Goal: Task Accomplishment & Management: Manage account settings

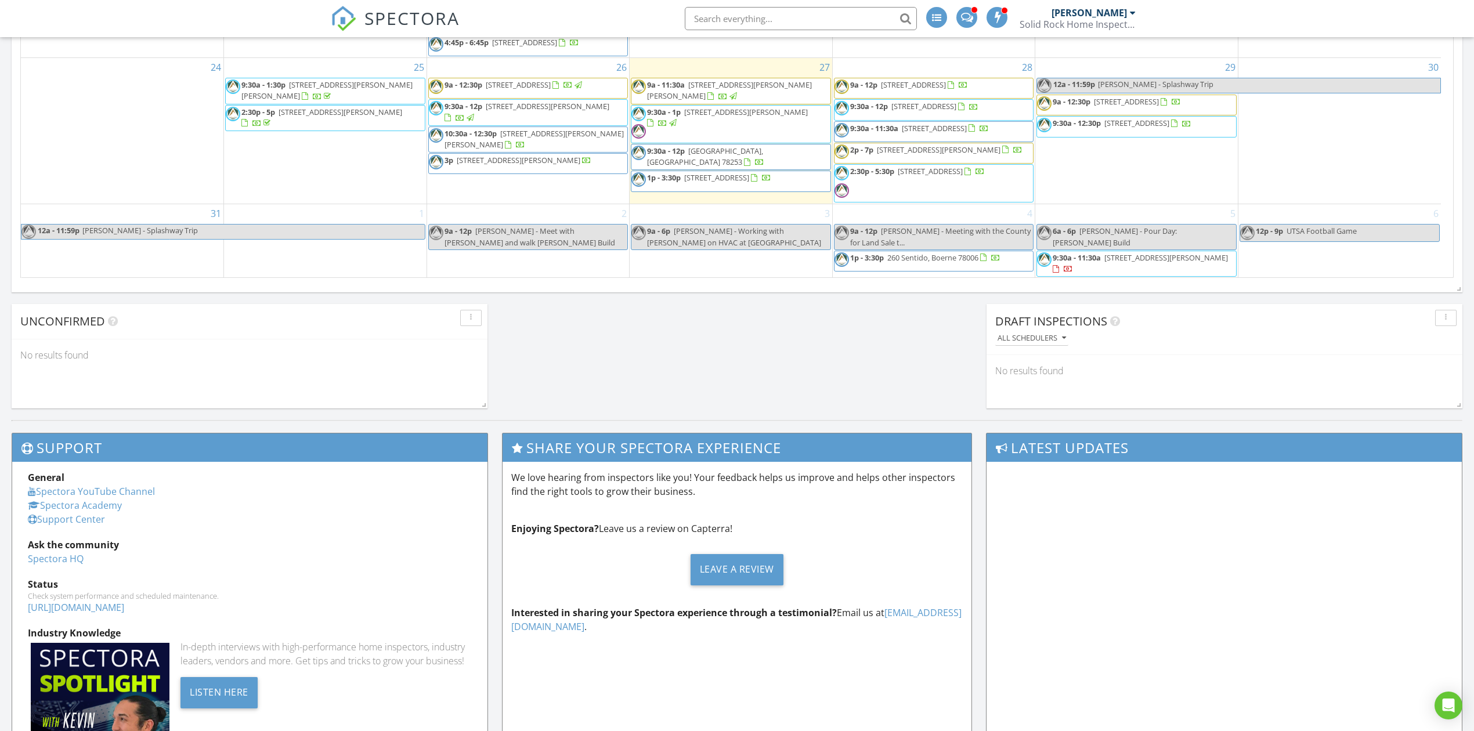
scroll to position [696, 0]
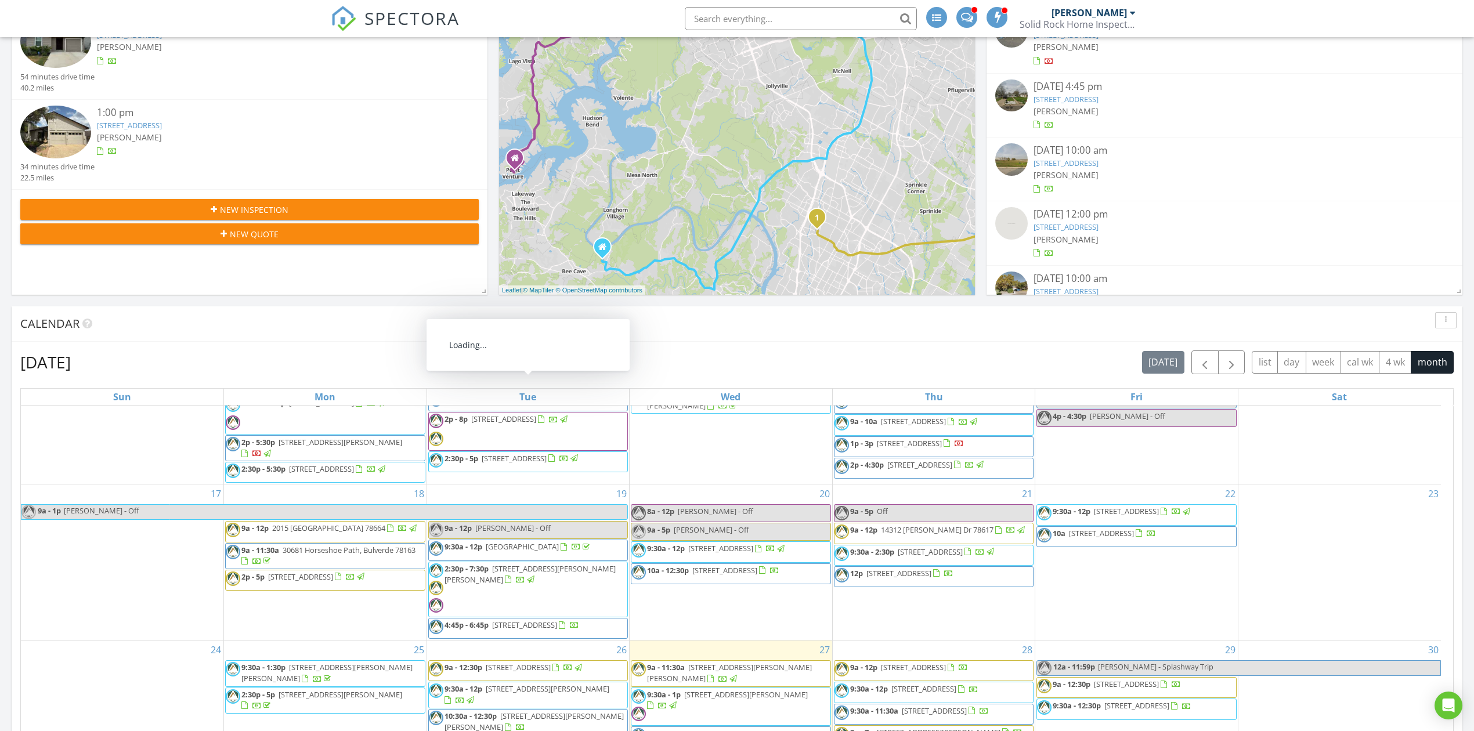
scroll to position [618, 0]
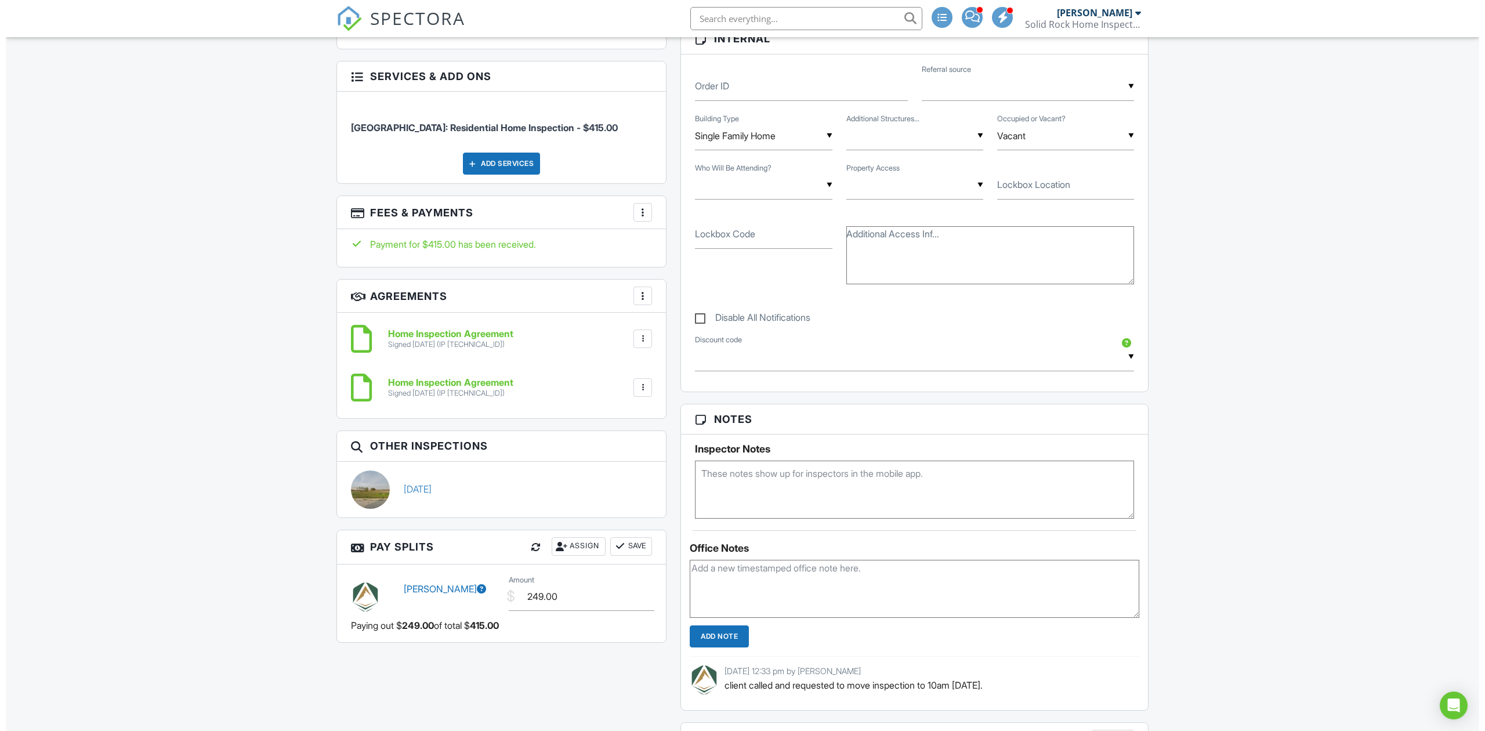
scroll to position [375, 0]
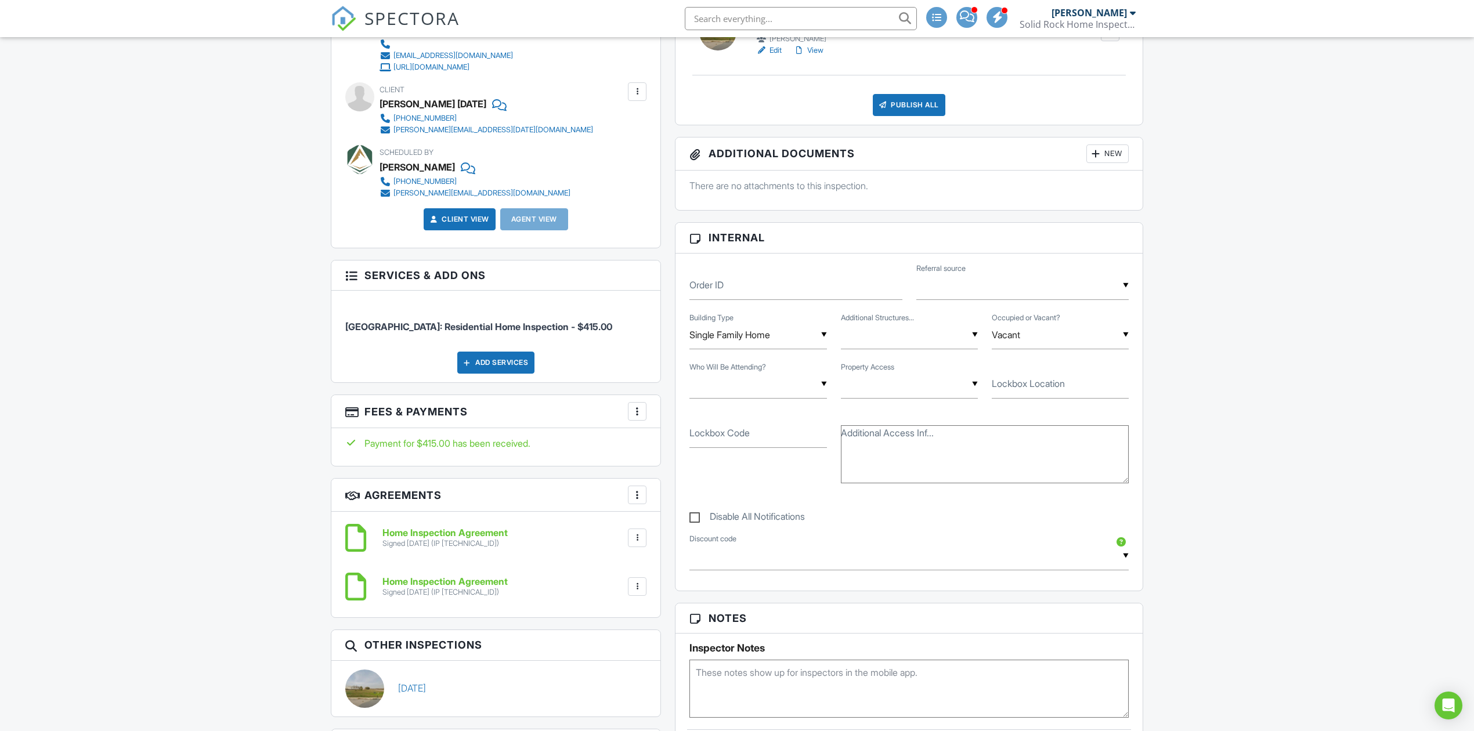
click at [639, 416] on div at bounding box center [637, 412] width 12 height 12
click at [671, 442] on li "Edit Fees & Payments" at bounding box center [695, 446] width 121 height 29
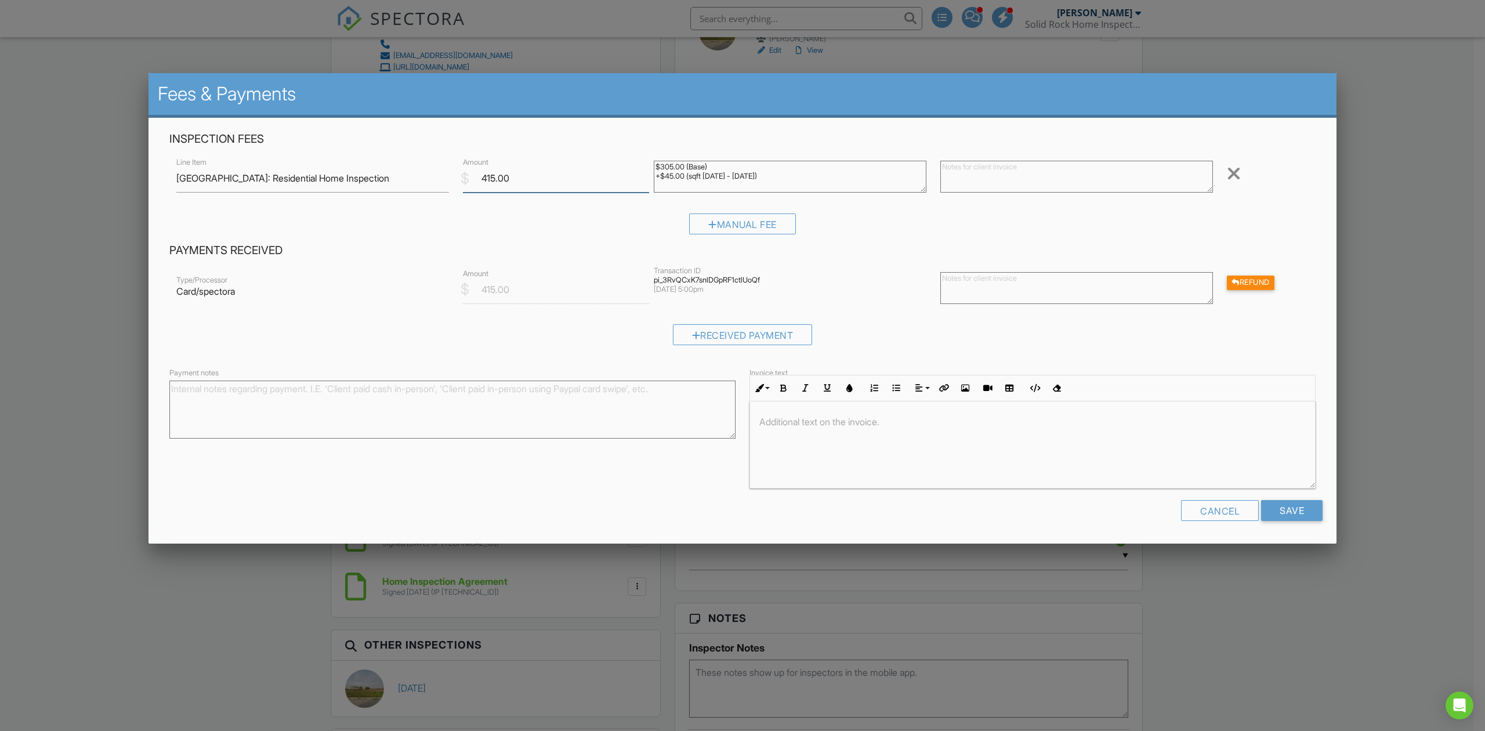
drag, startPoint x: 511, startPoint y: 180, endPoint x: 425, endPoint y: 165, distance: 87.1
click at [427, 165] on div "Line Item San Antonio: Residential Home Inspection $ Amount 415.00 $305.00 (Bas…" at bounding box center [742, 178] width 1146 height 46
type input "0"
click at [596, 240] on div "Manual Fee" at bounding box center [742, 228] width 1146 height 30
click at [1302, 509] on input "Save" at bounding box center [1291, 510] width 61 height 21
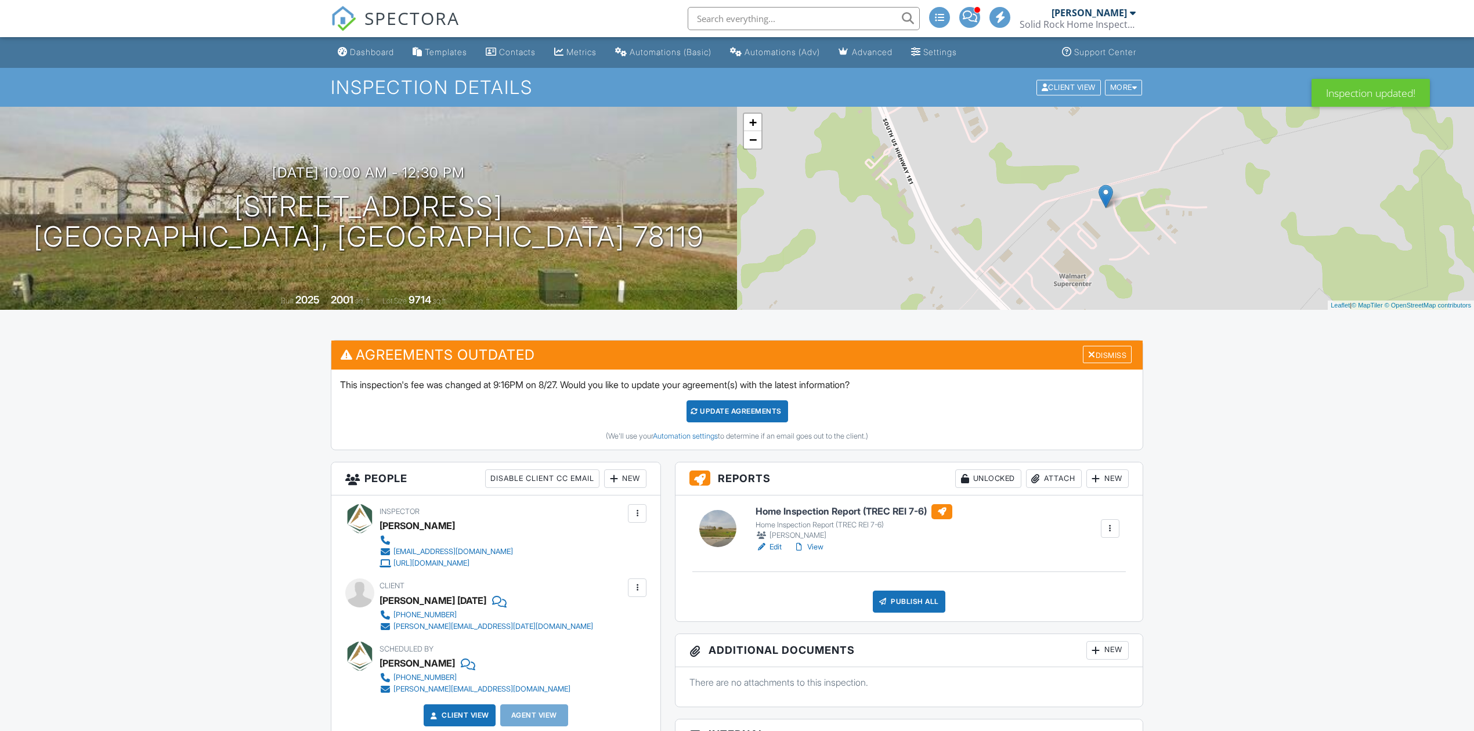
click at [1124, 346] on div "Dismiss" at bounding box center [1107, 355] width 49 height 18
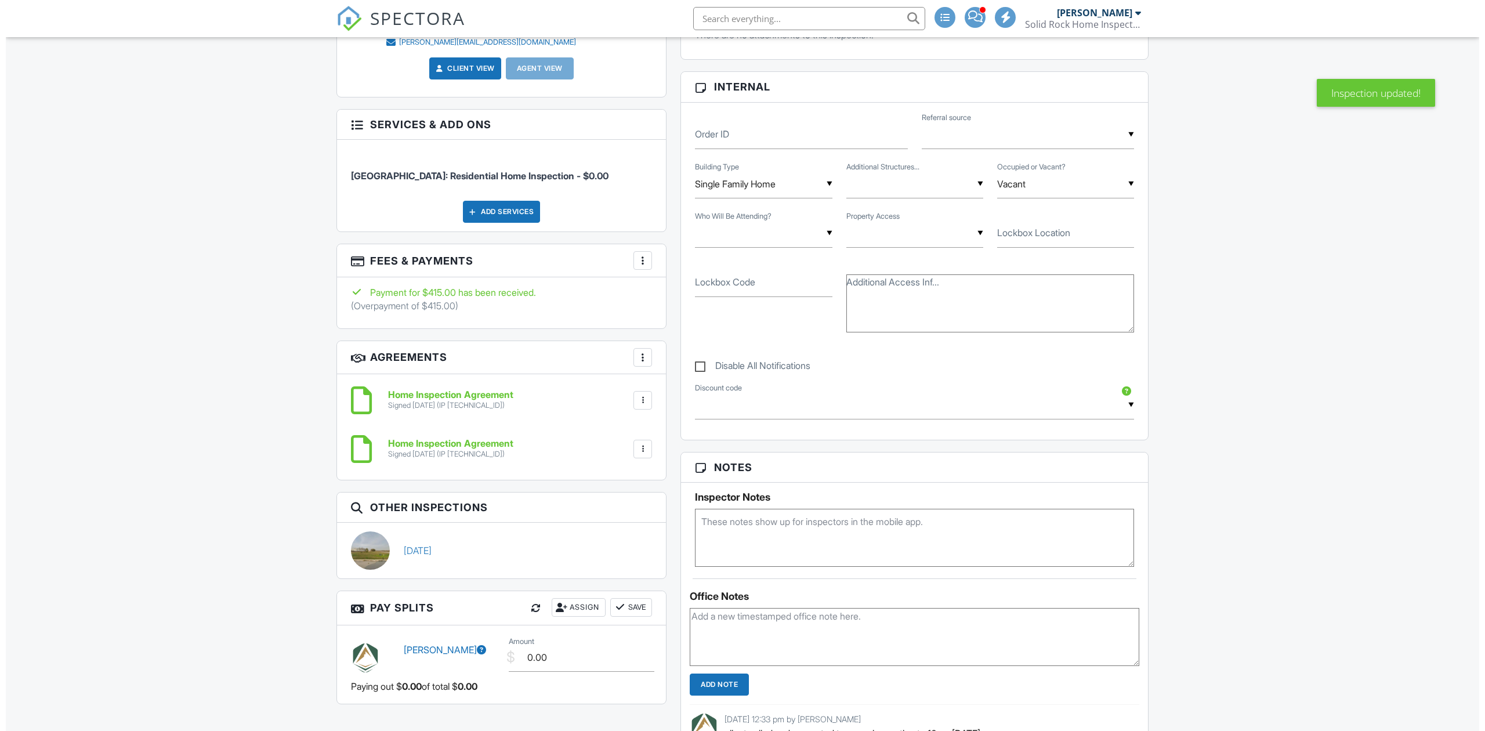
scroll to position [541, 0]
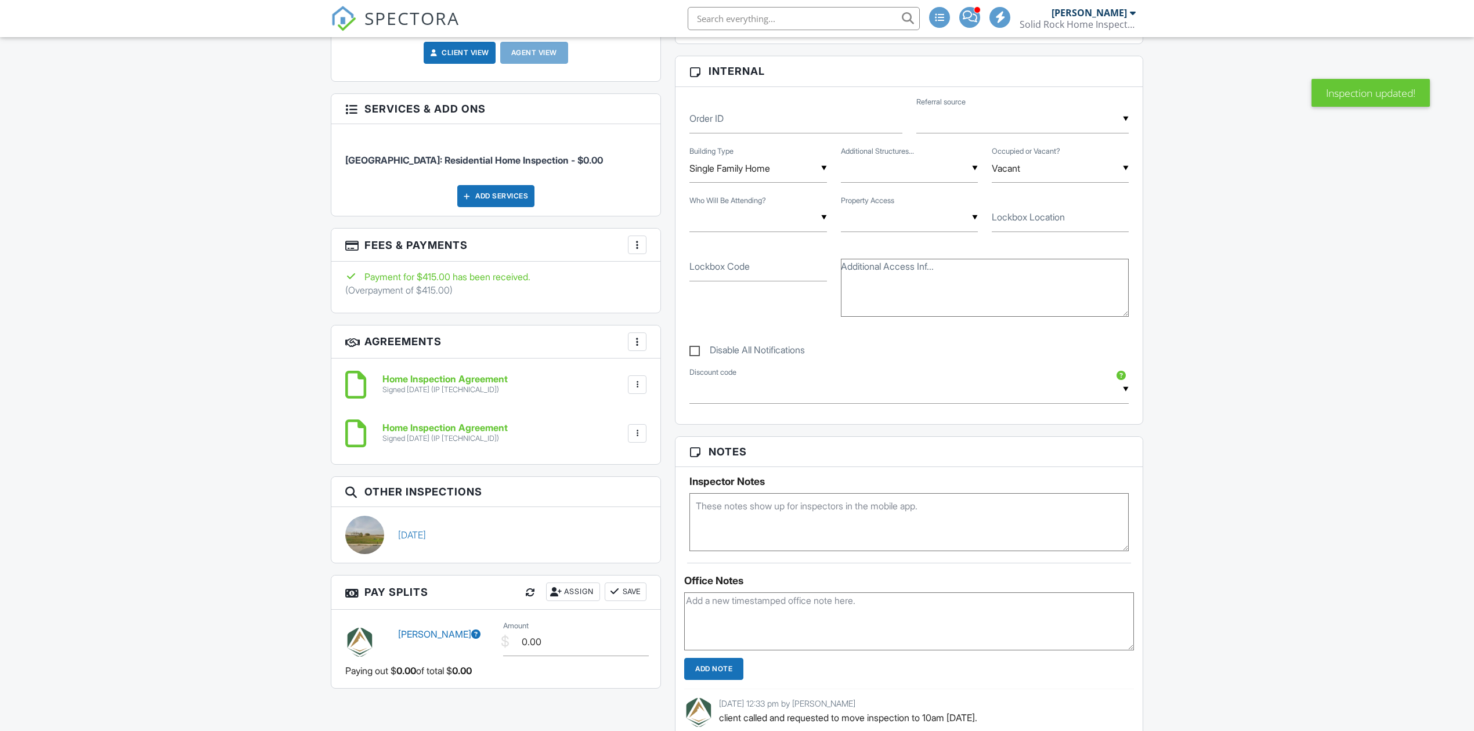
click at [634, 242] on div at bounding box center [637, 245] width 12 height 12
click at [676, 277] on li "Edit Fees & Payments" at bounding box center [695, 280] width 121 height 29
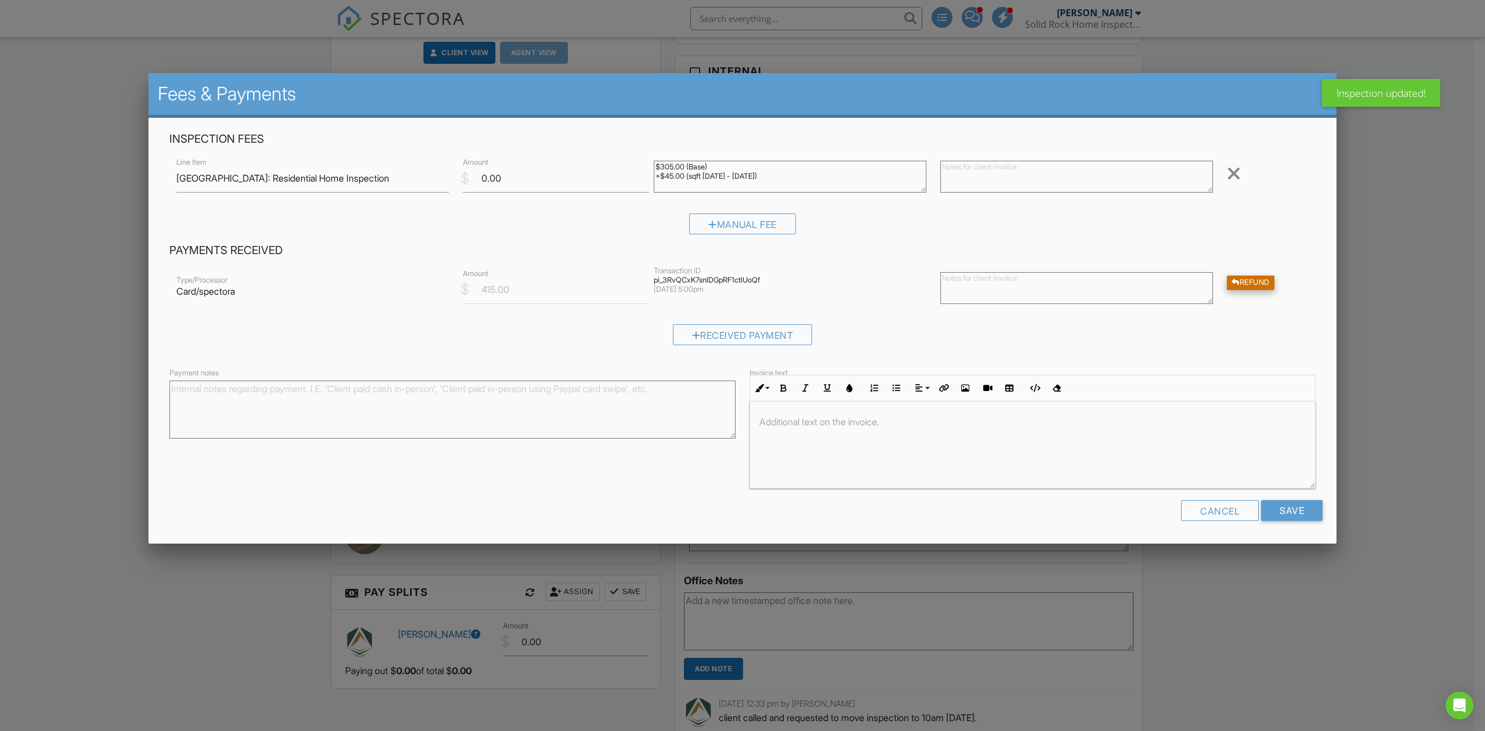
click at [1258, 285] on div "Refund" at bounding box center [1251, 283] width 48 height 15
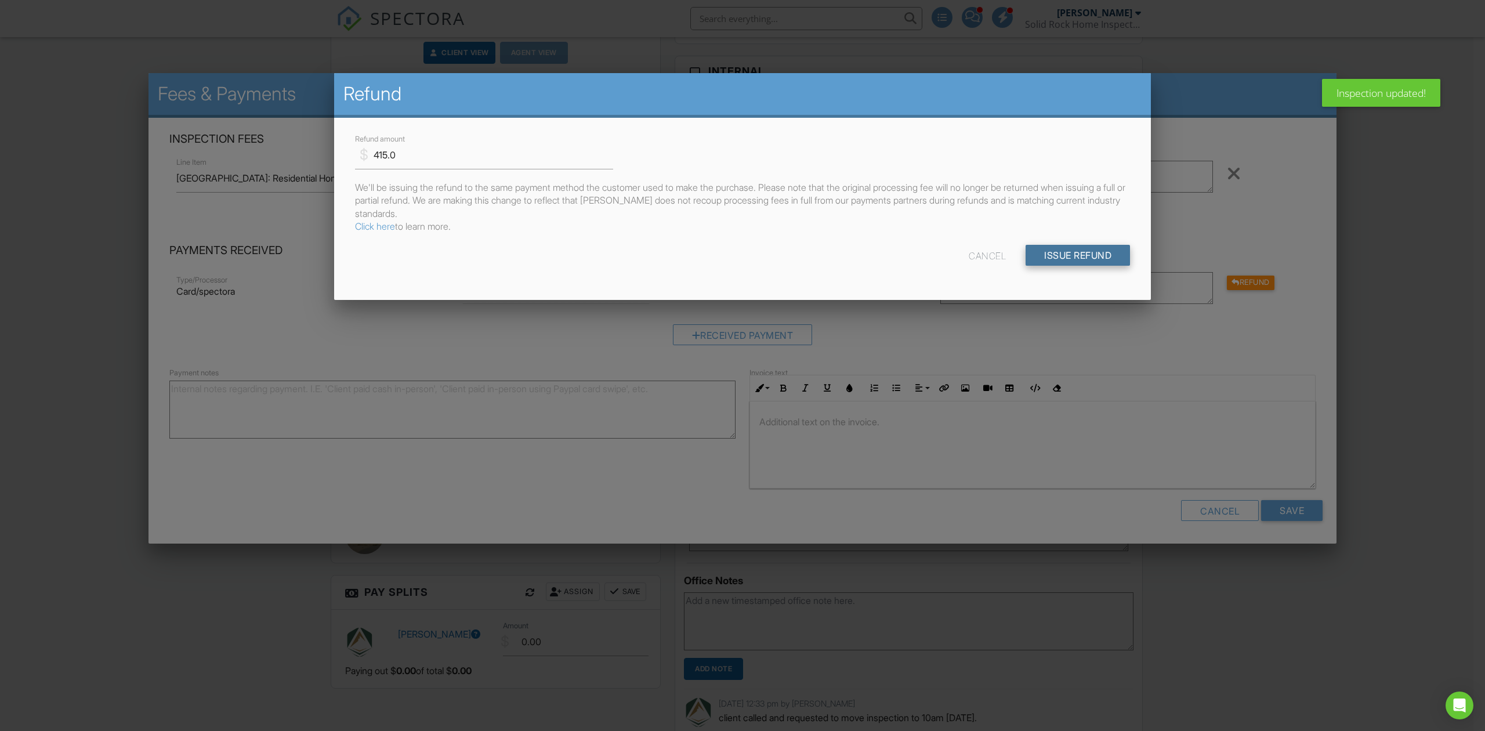
click at [1105, 258] on input "Issue Refund" at bounding box center [1078, 255] width 104 height 21
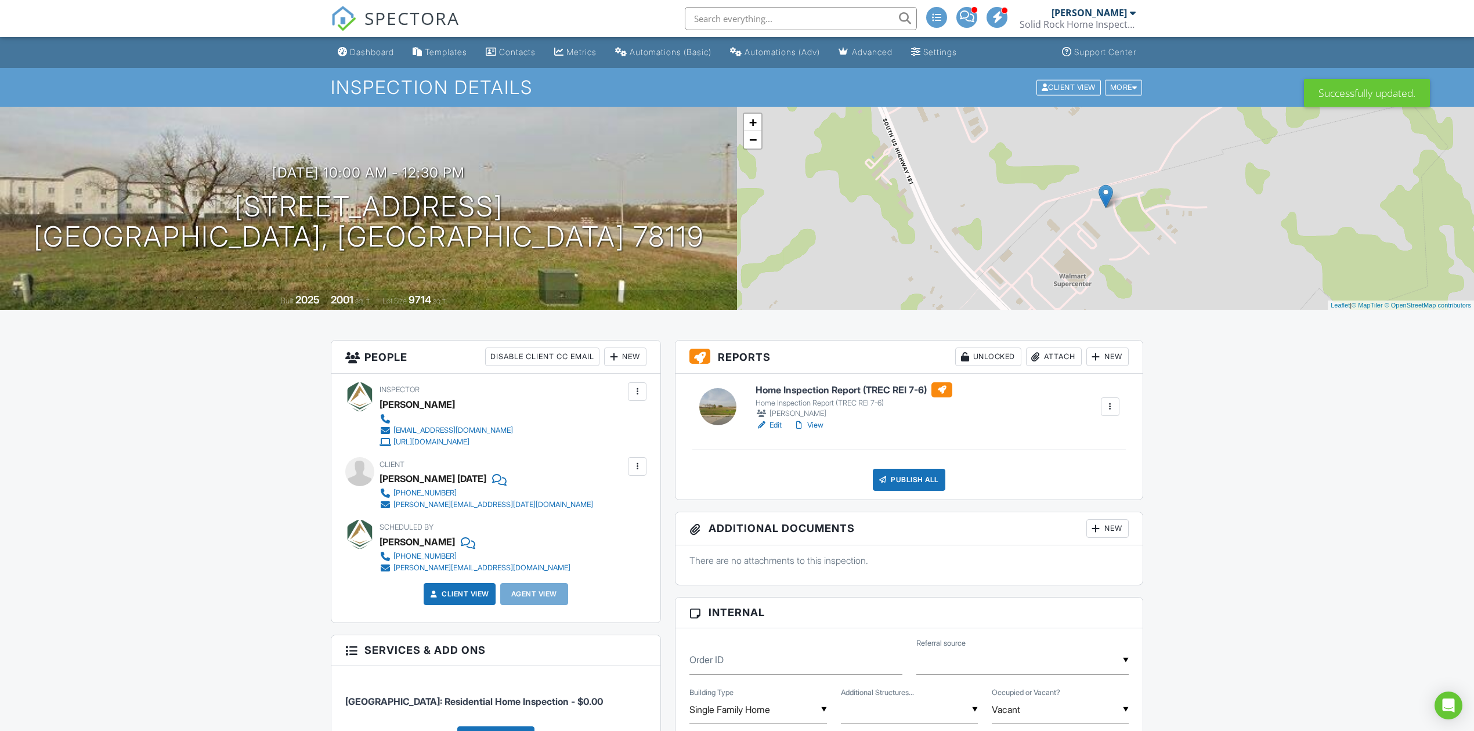
click at [425, 19] on span "SPECTORA" at bounding box center [411, 18] width 95 height 24
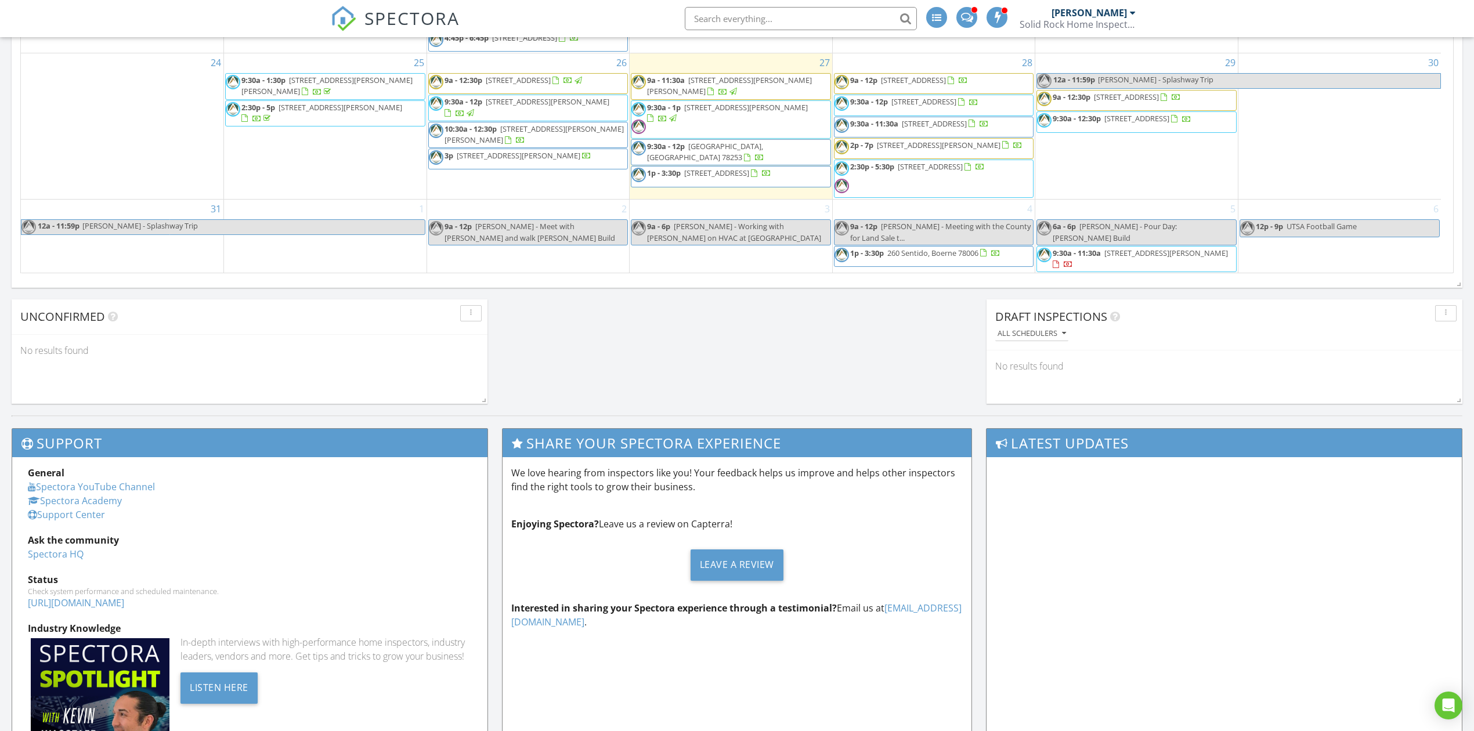
scroll to position [863, 0]
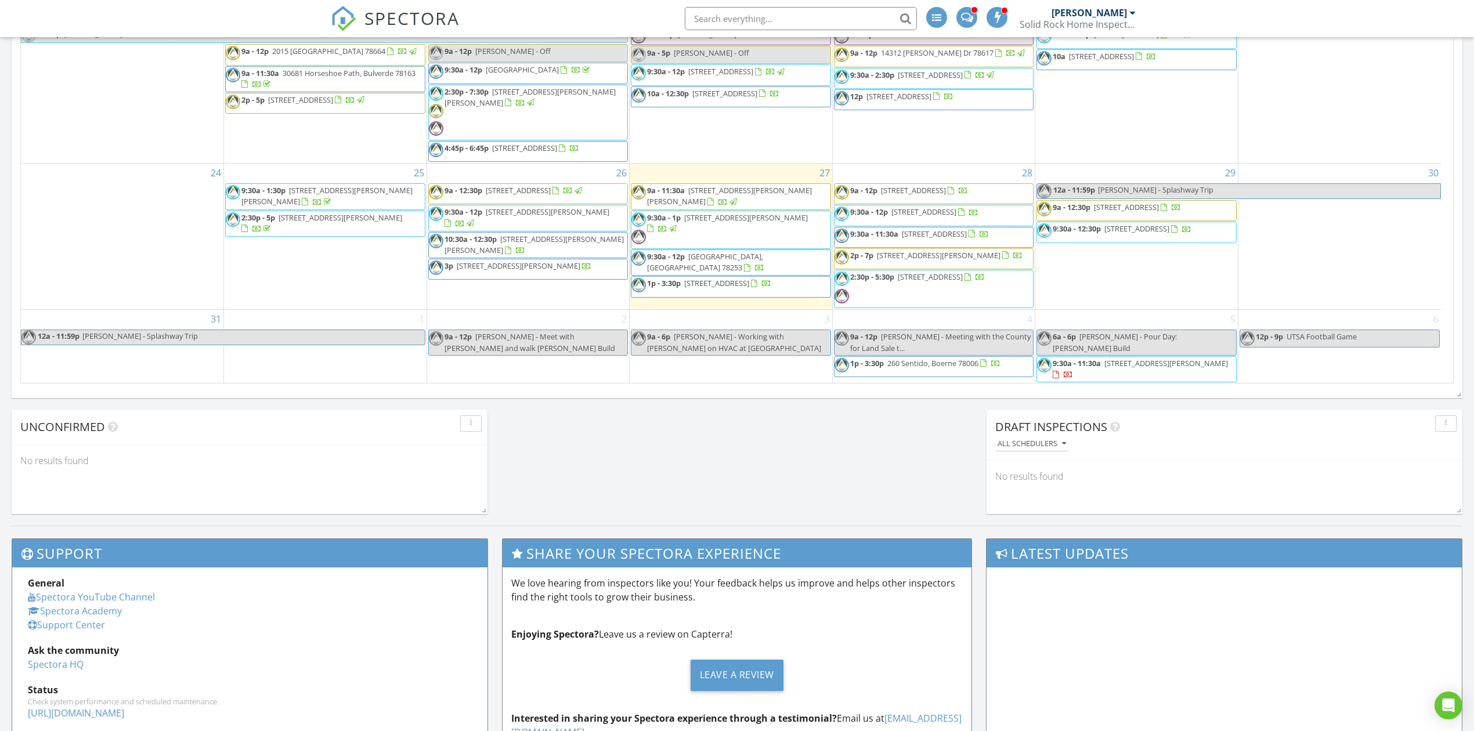
click at [966, 232] on span "715 Mariposa Ln , Kenedy 78119" at bounding box center [934, 234] width 65 height 10
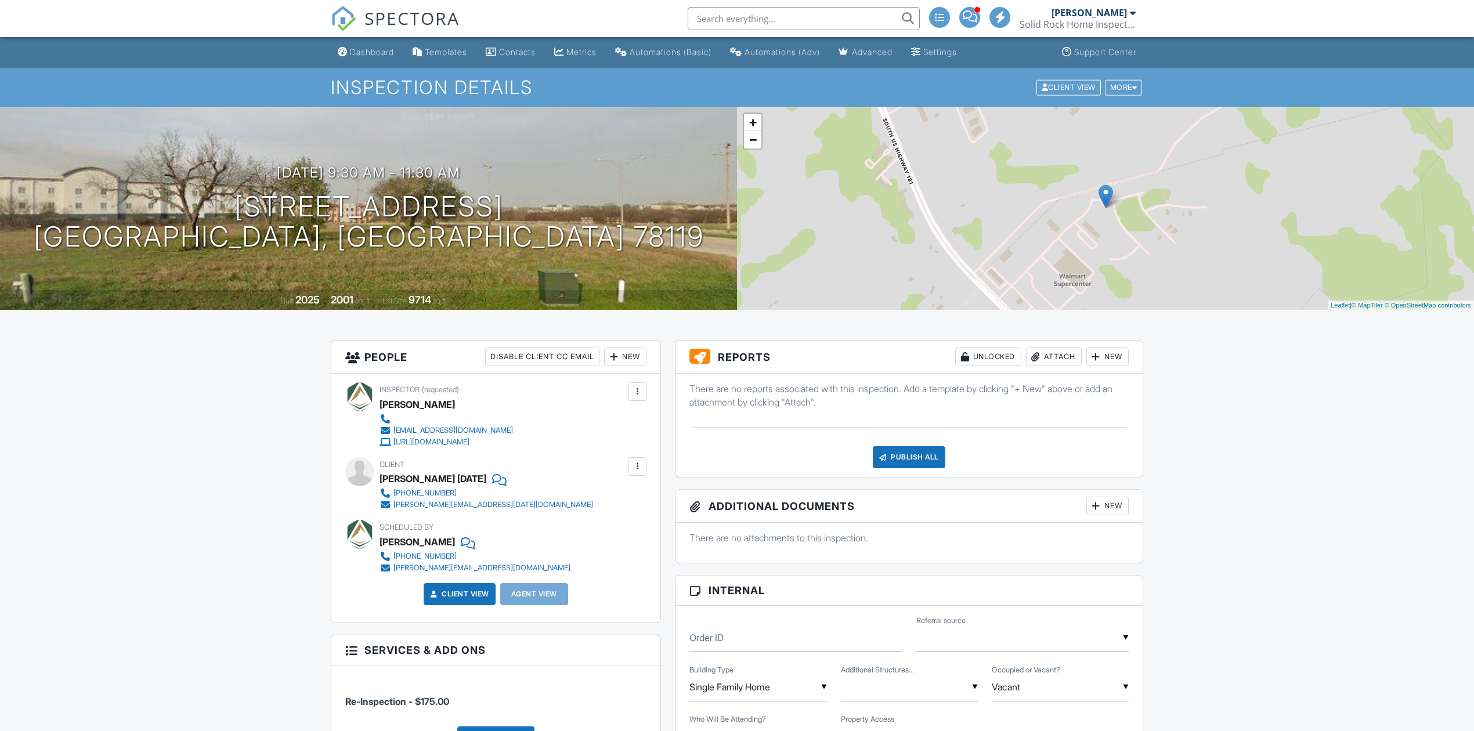
click at [405, 16] on span "SPECTORA" at bounding box center [411, 18] width 95 height 24
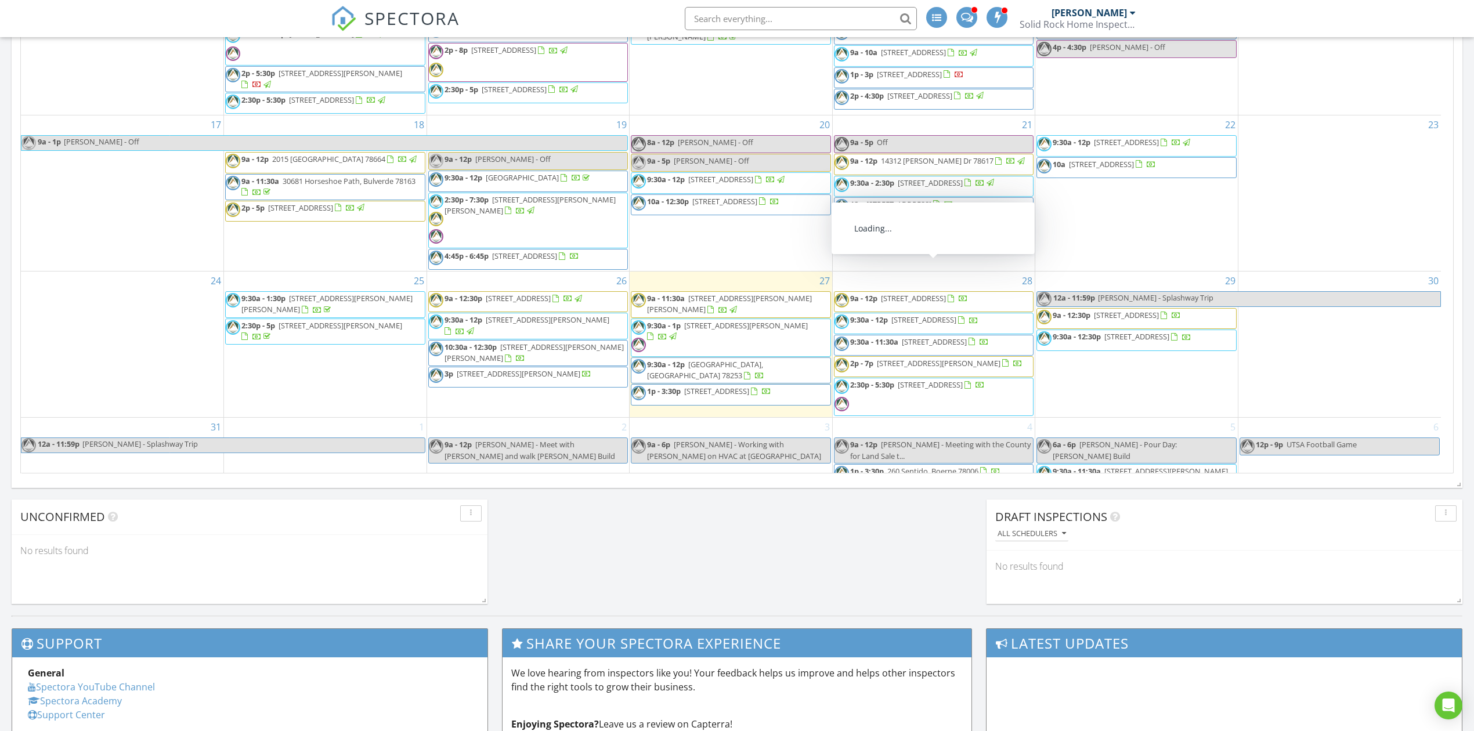
scroll to position [418, 0]
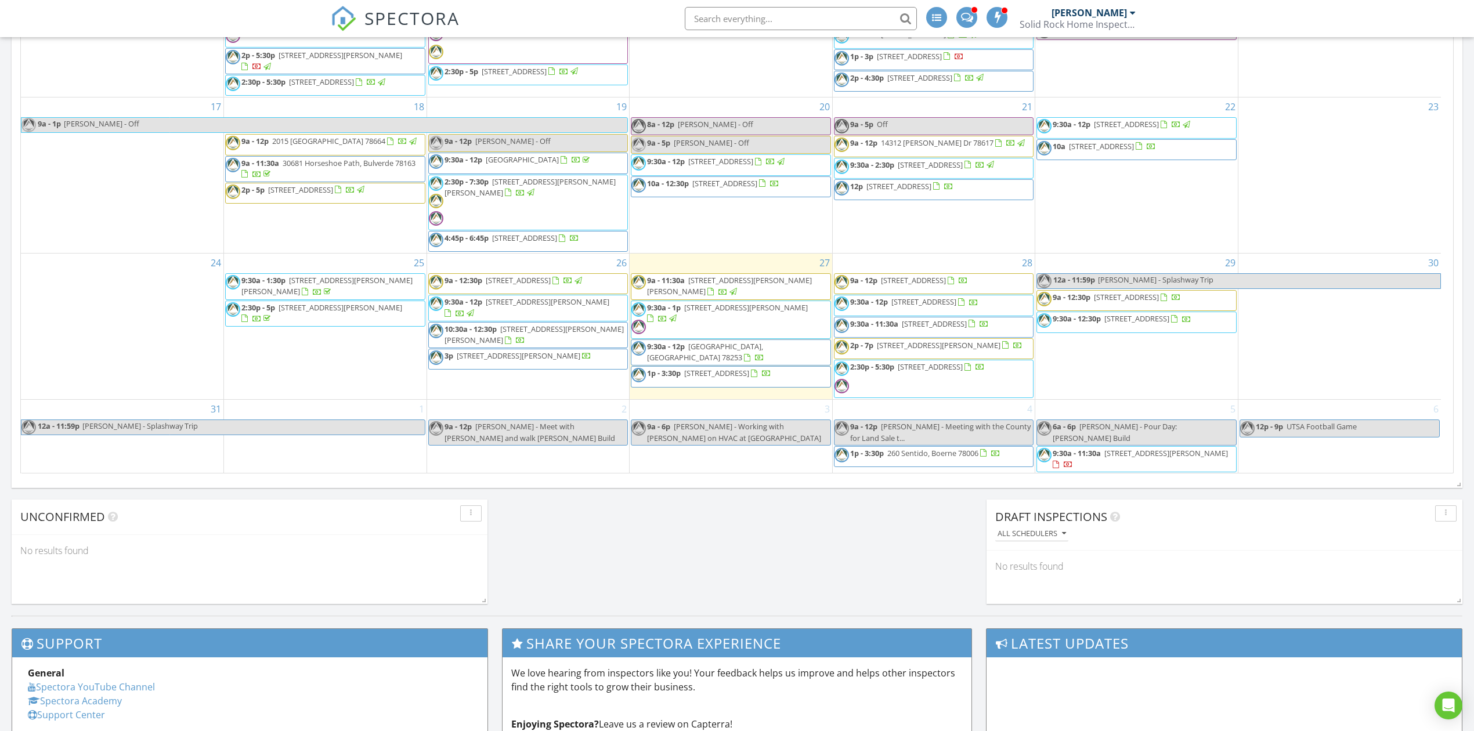
click at [395, 21] on span "SPECTORA" at bounding box center [411, 18] width 95 height 24
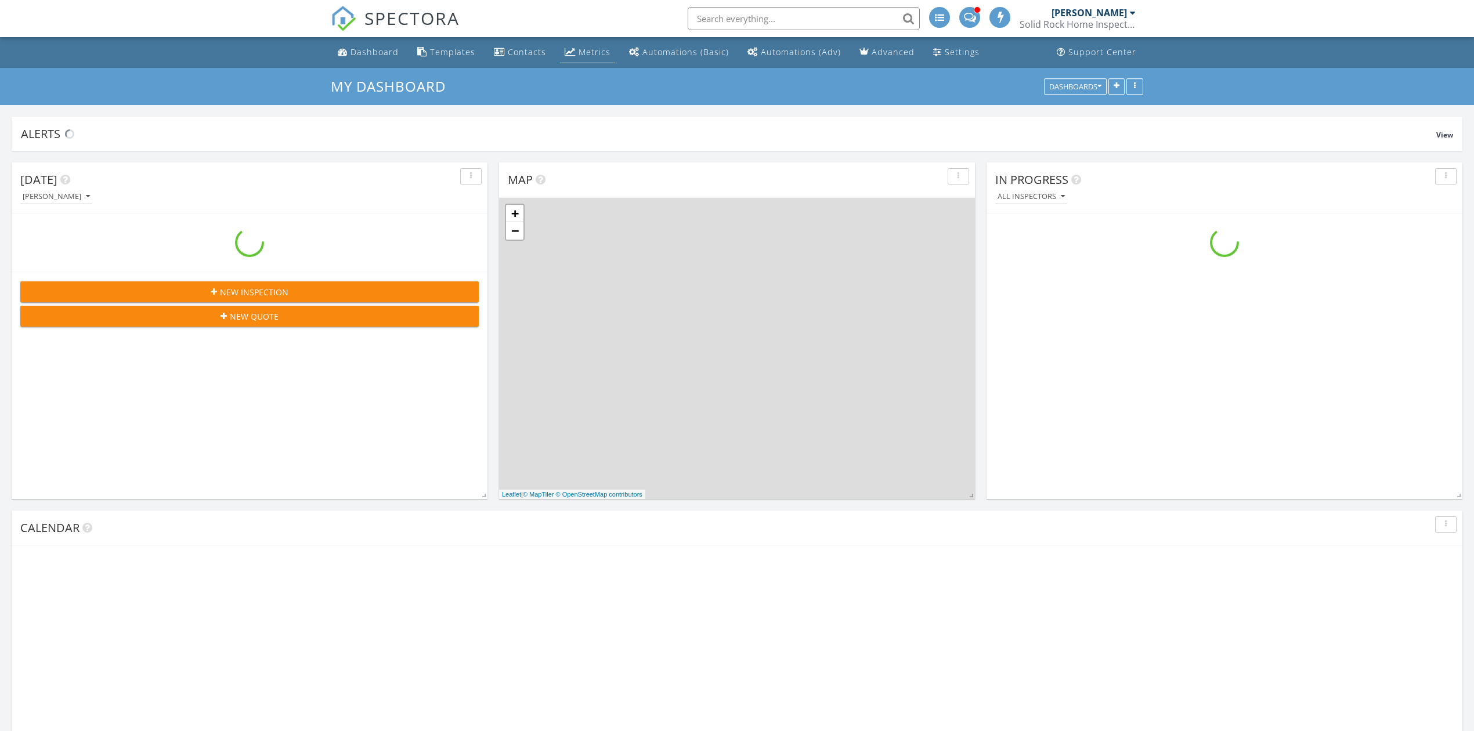
click at [578, 49] on div "Metrics" at bounding box center [594, 51] width 32 height 11
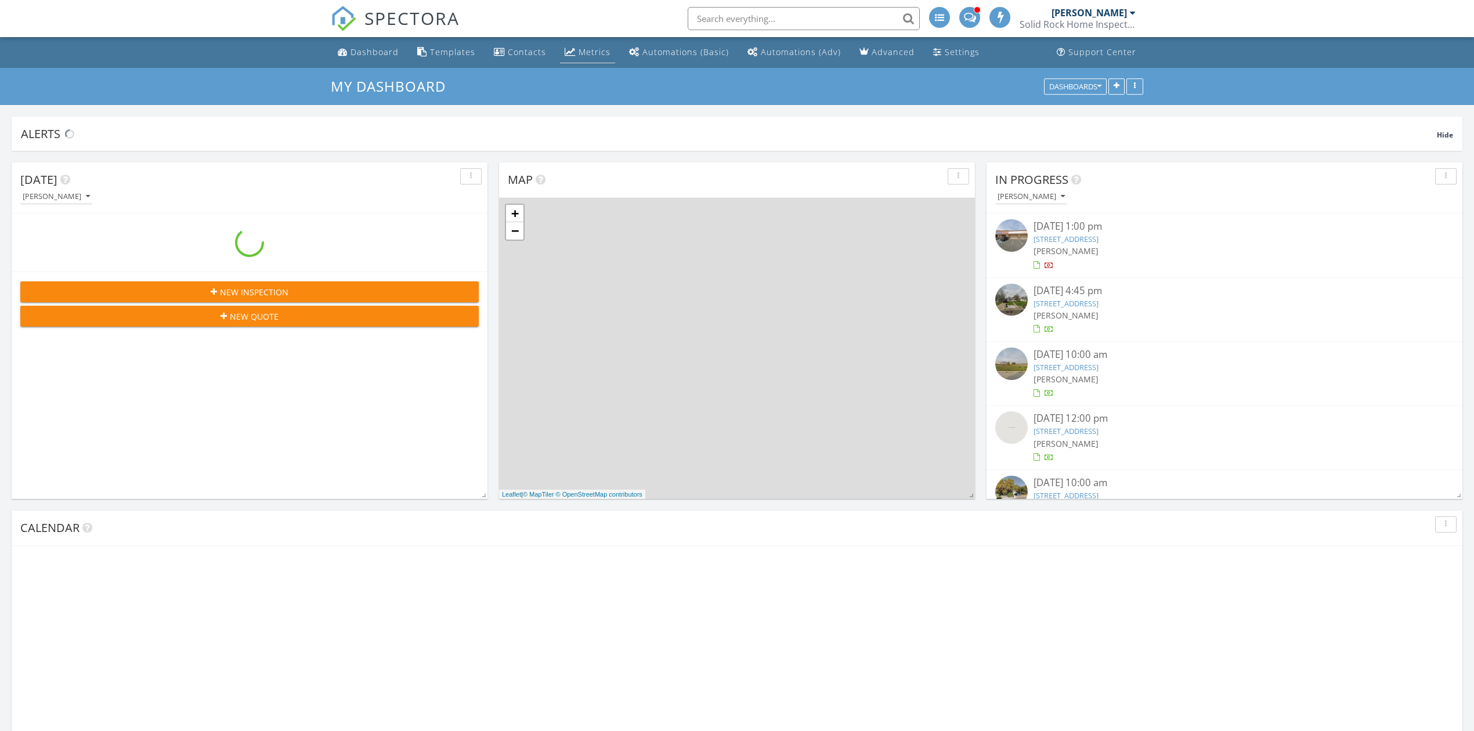
scroll to position [1080, 1497]
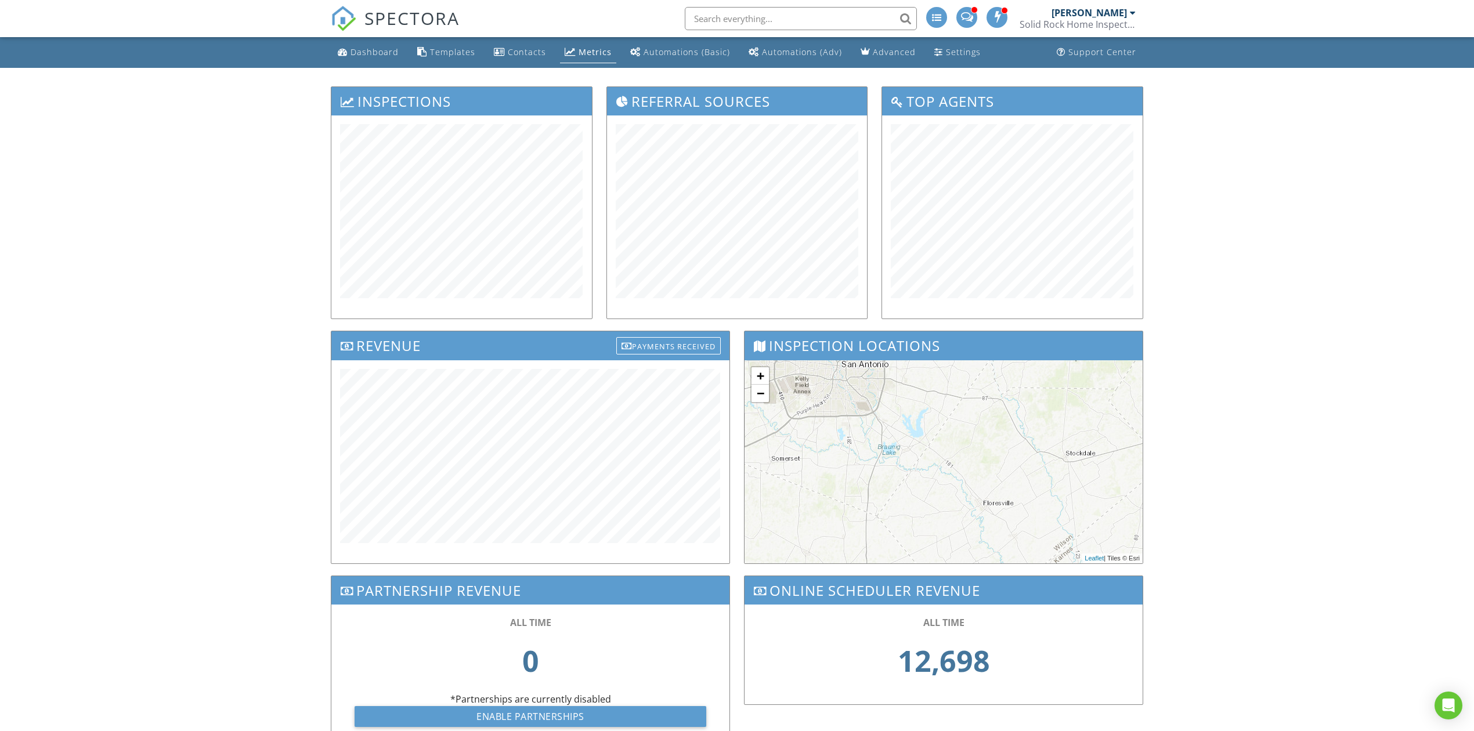
click at [407, 27] on span "SPECTORA" at bounding box center [411, 18] width 95 height 24
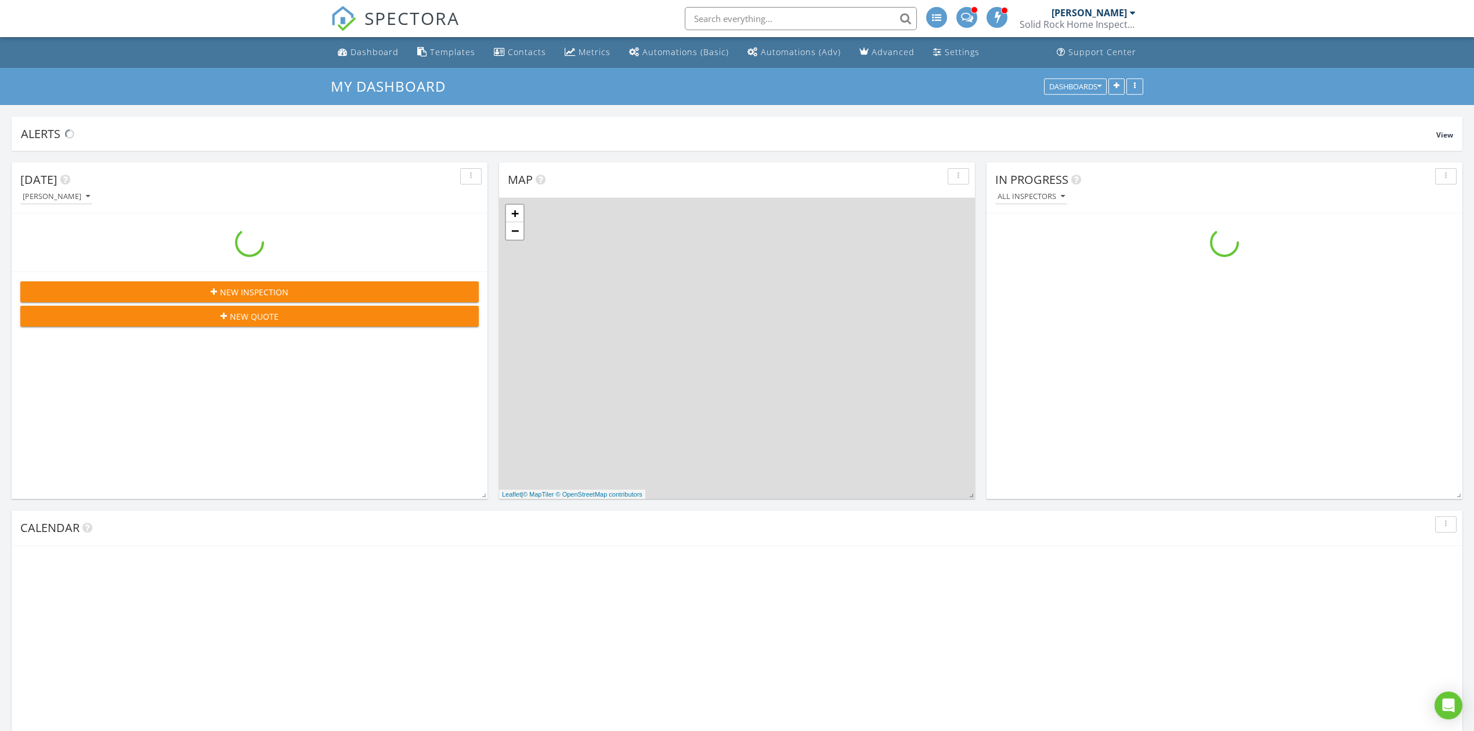
scroll to position [1080, 1497]
